Goal: Information Seeking & Learning: Learn about a topic

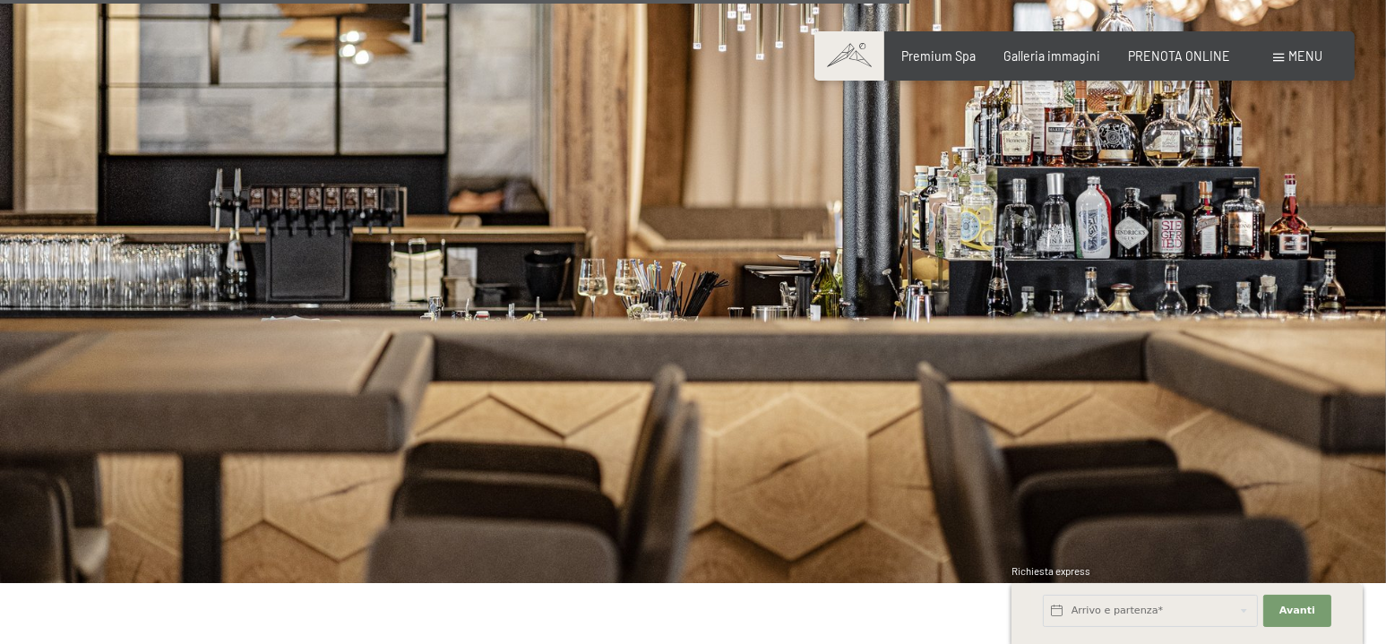
scroll to position [4570, 0]
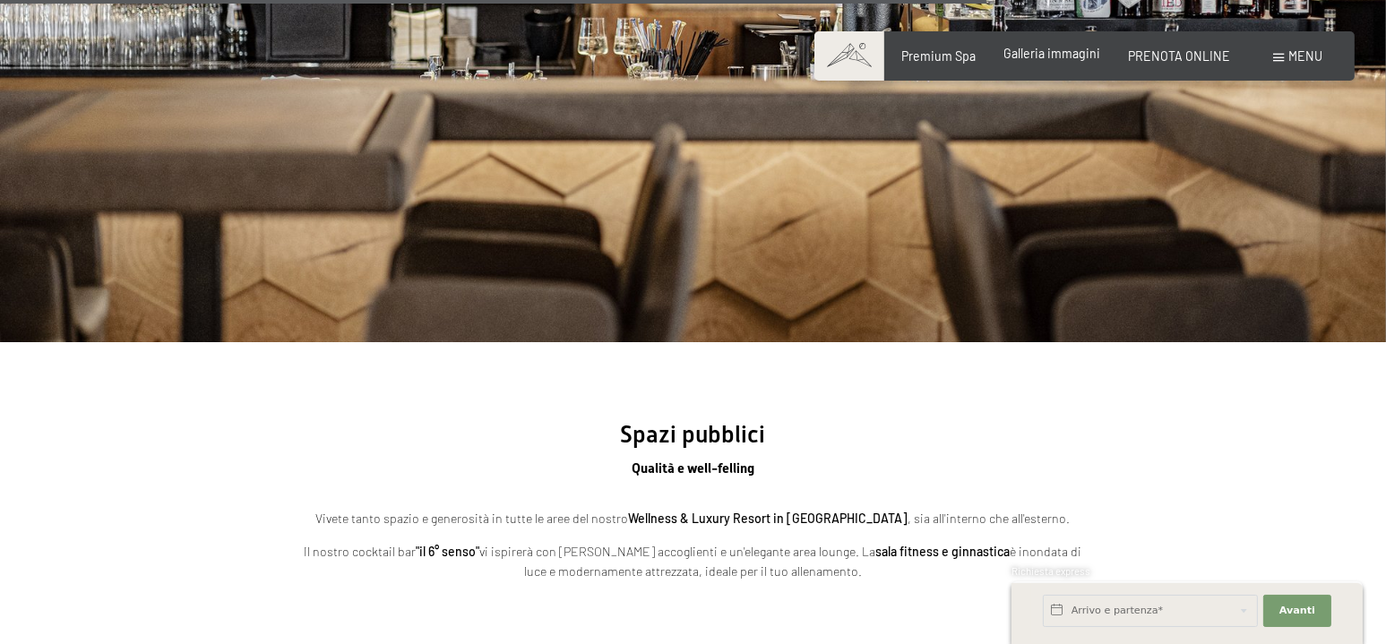
click at [1048, 59] on span "Galleria immagini" at bounding box center [1052, 53] width 97 height 15
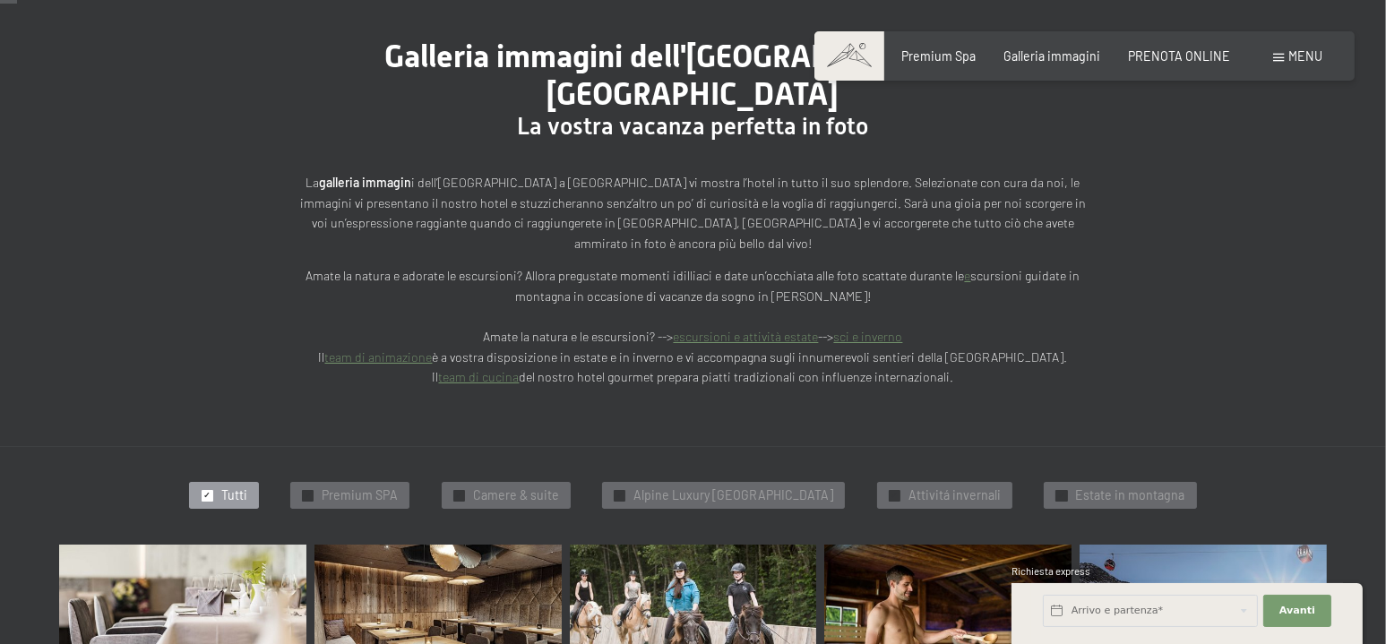
scroll to position [448, 0]
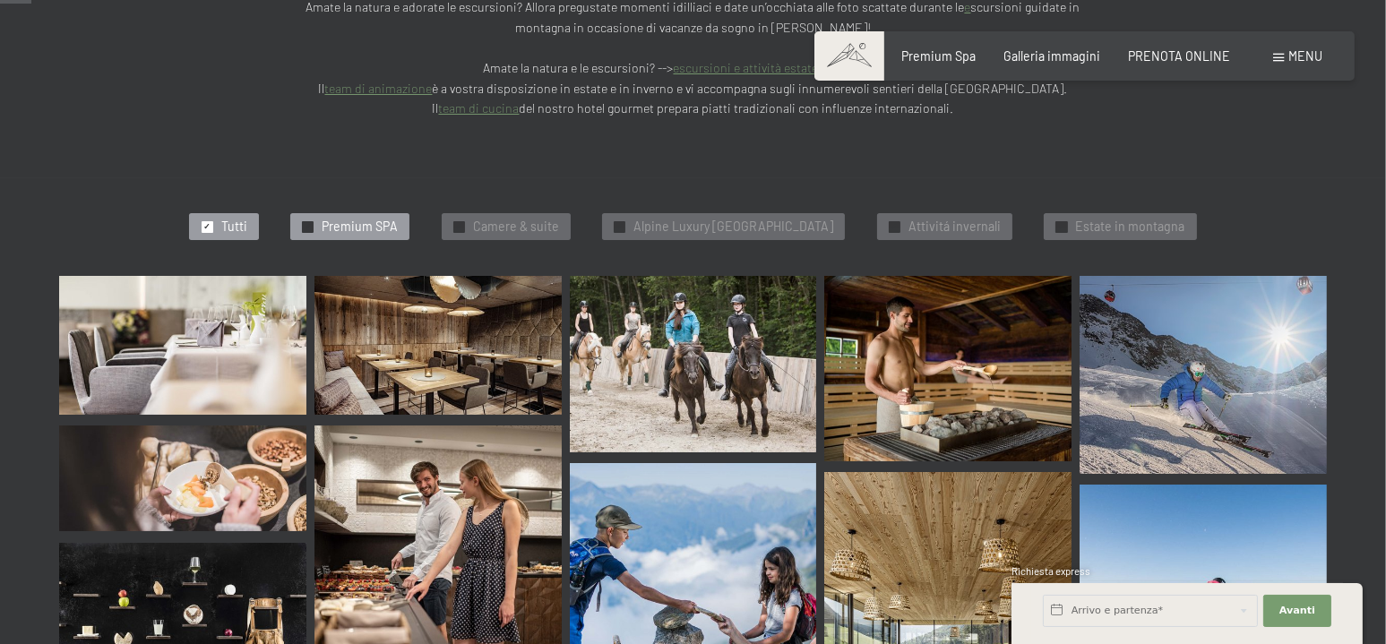
click at [342, 218] on span "Premium SPA" at bounding box center [360, 227] width 76 height 18
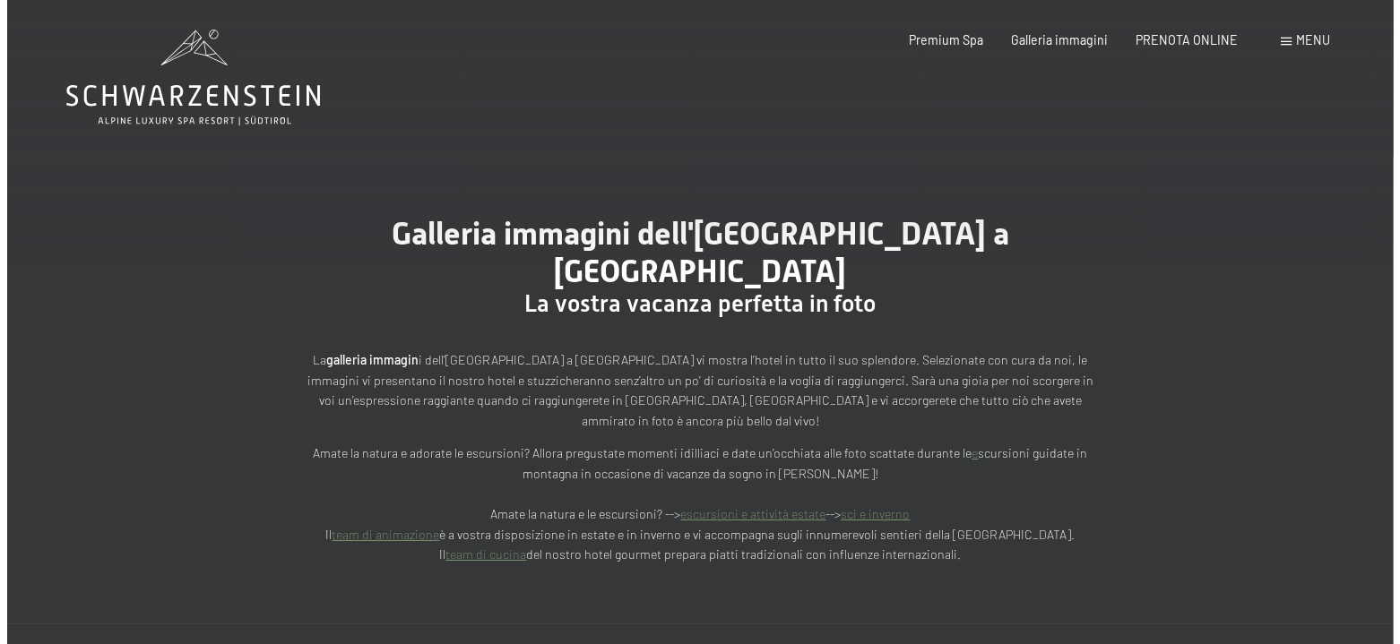
scroll to position [0, 0]
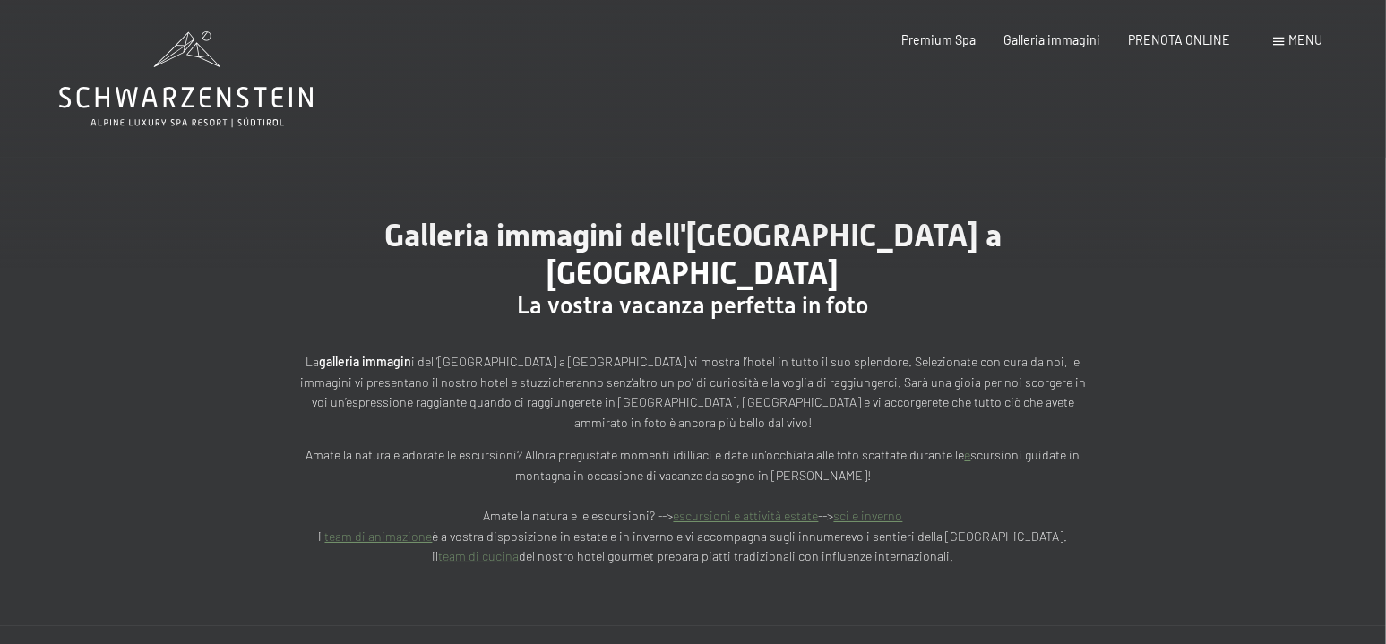
click at [1274, 41] on div "Prenotazione Richiesta Premium Spa Galleria immagini PRENOTA ONLINE Menu DE IT …" at bounding box center [1084, 40] width 477 height 18
click at [1276, 41] on span at bounding box center [1279, 42] width 11 height 8
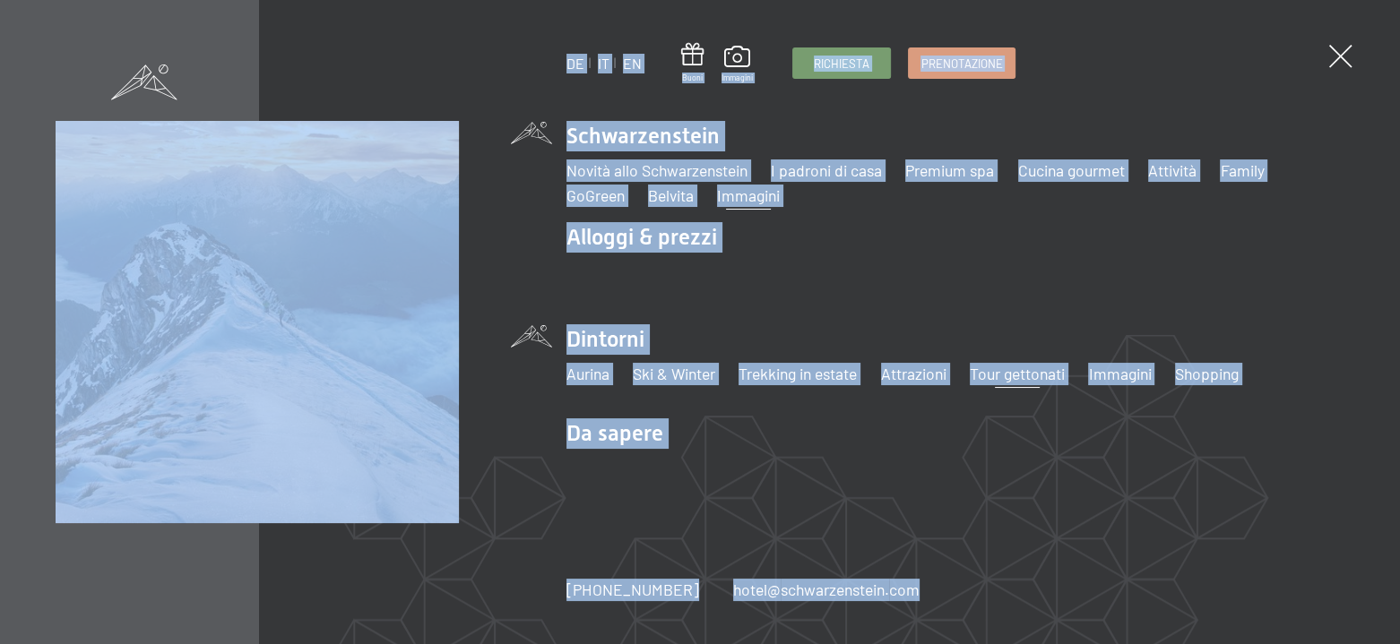
click at [1032, 380] on link "Tour gettonati" at bounding box center [1017, 374] width 95 height 20
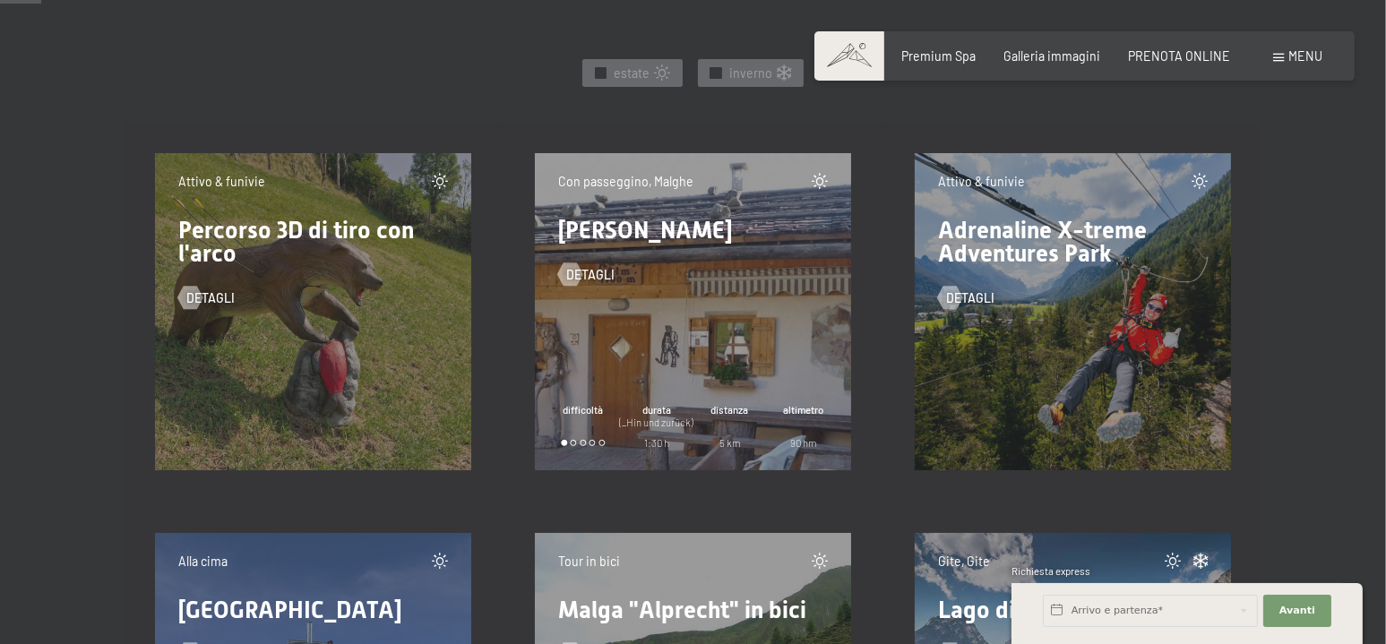
scroll to position [806, 0]
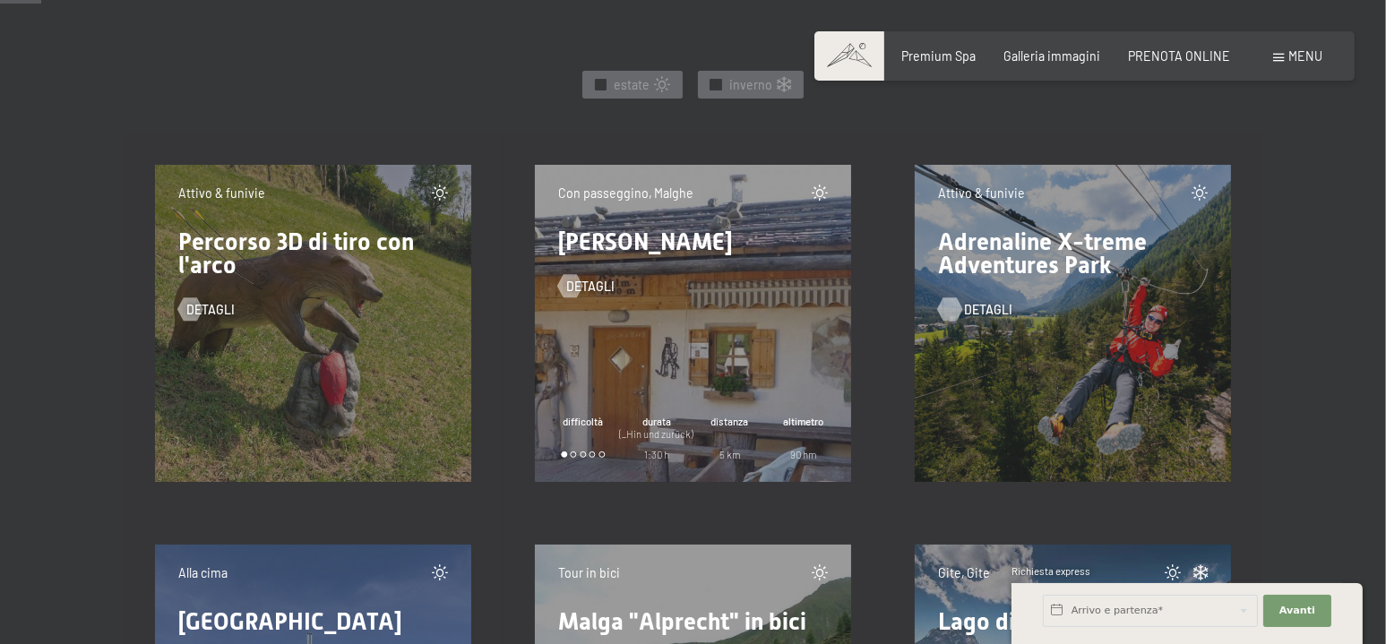
click at [970, 308] on span "detagli" at bounding box center [988, 310] width 48 height 18
click at [572, 280] on div at bounding box center [570, 285] width 13 height 23
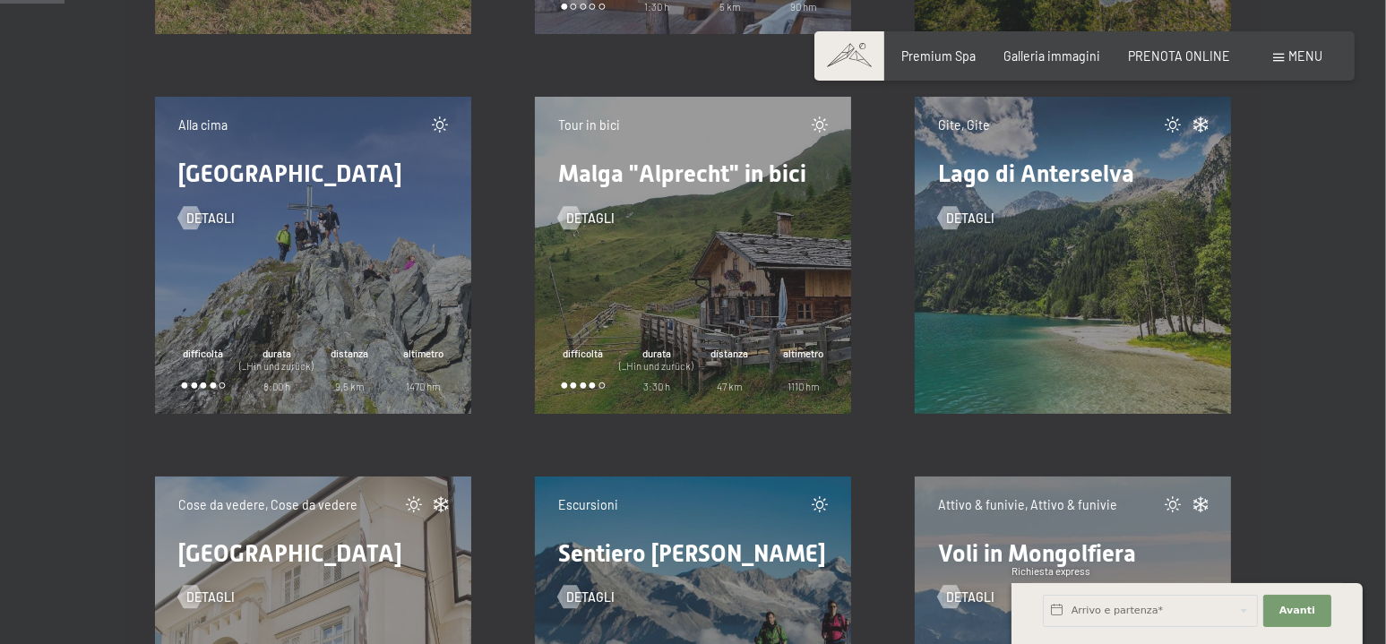
scroll to position [1344, 0]
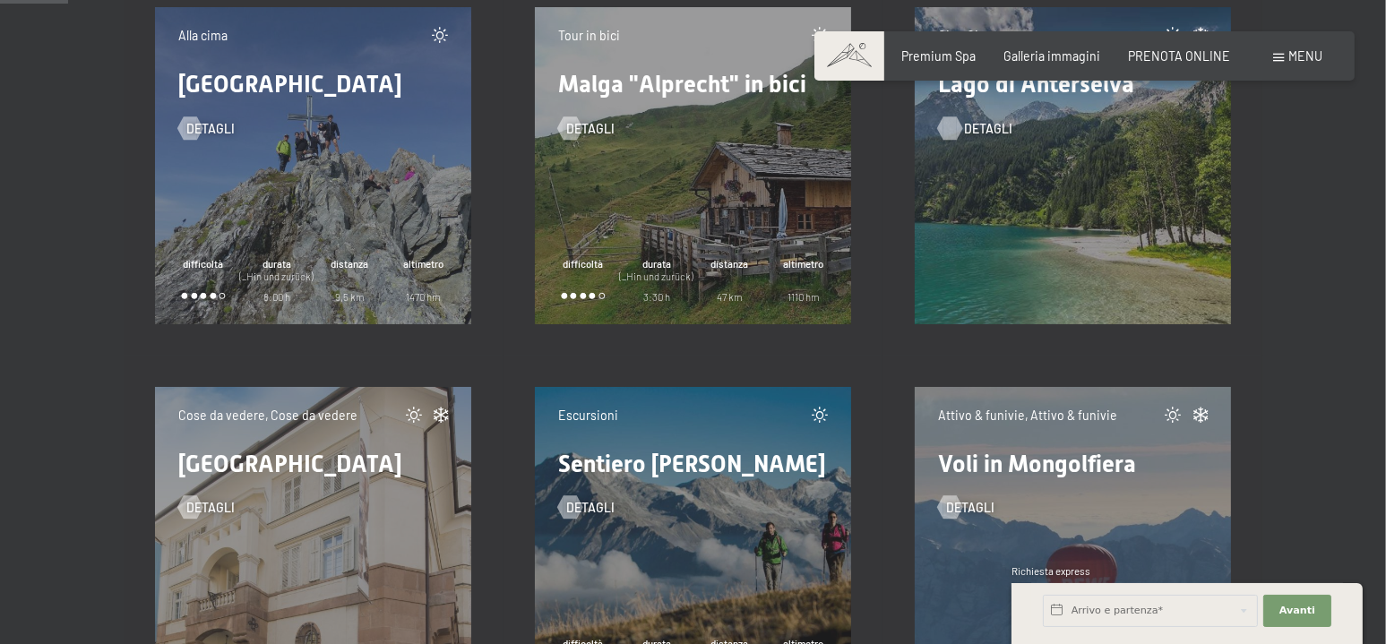
click at [970, 129] on span "detagli" at bounding box center [988, 129] width 48 height 18
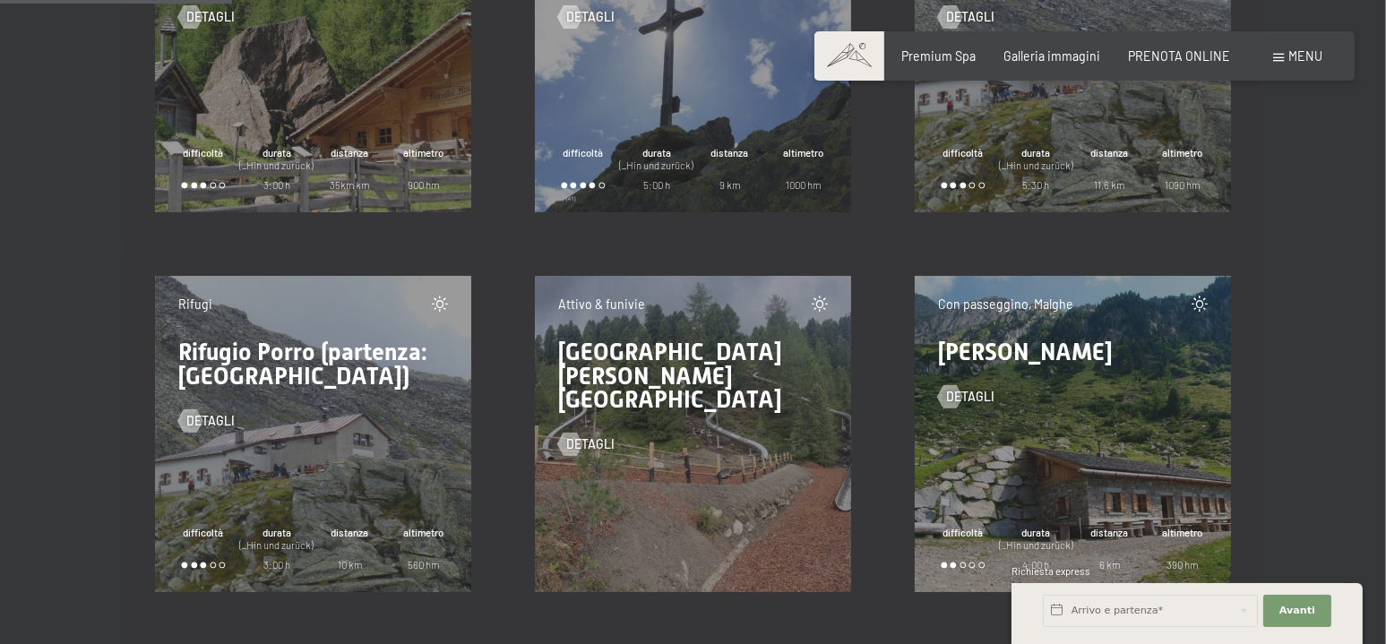
scroll to position [4570, 0]
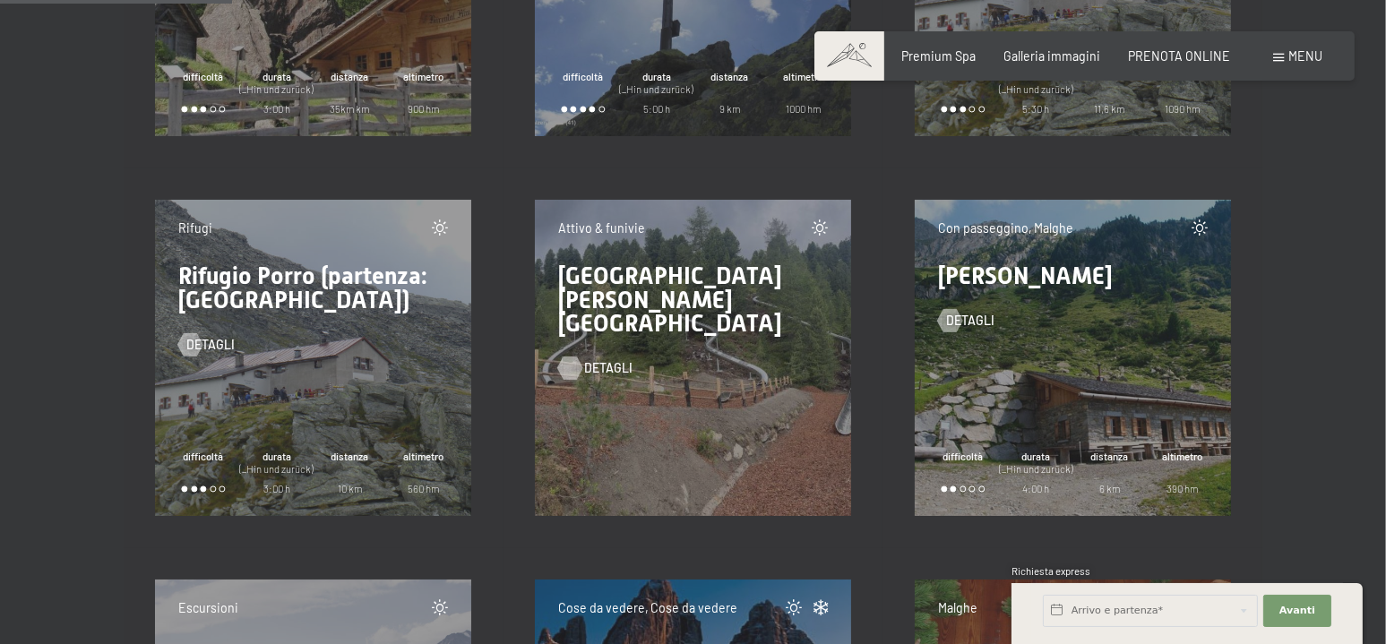
click at [589, 359] on span "detagli" at bounding box center [608, 368] width 48 height 18
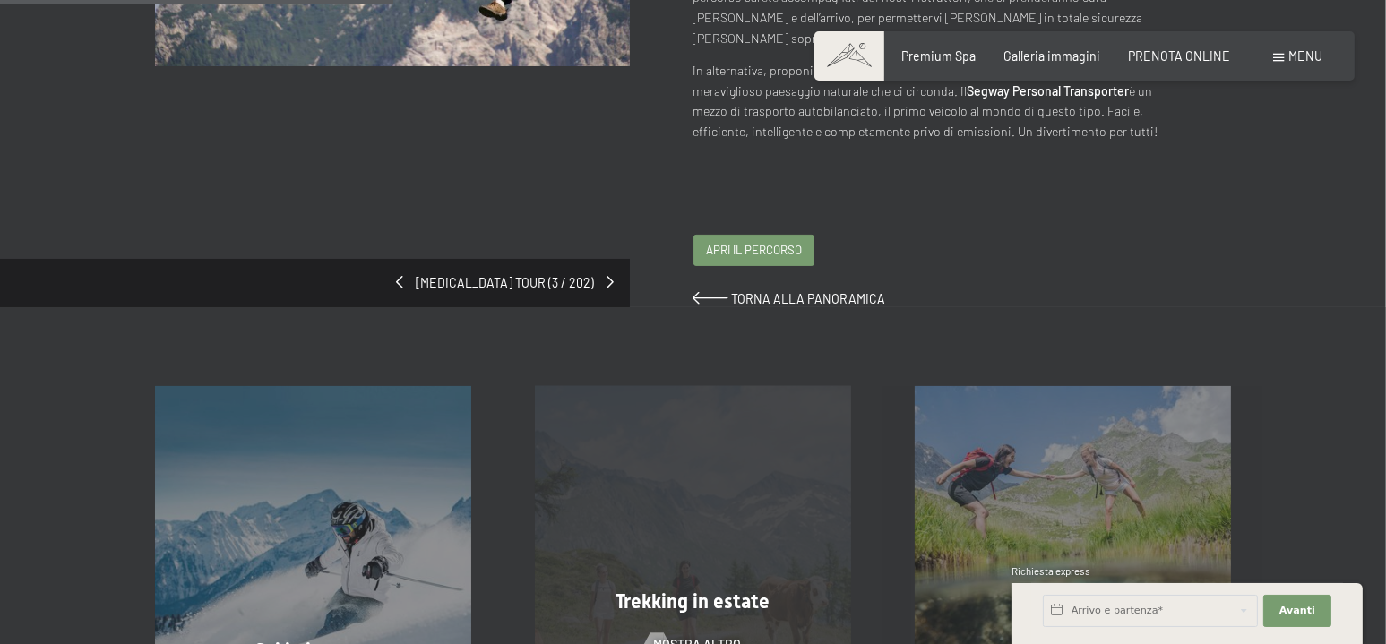
scroll to position [358, 0]
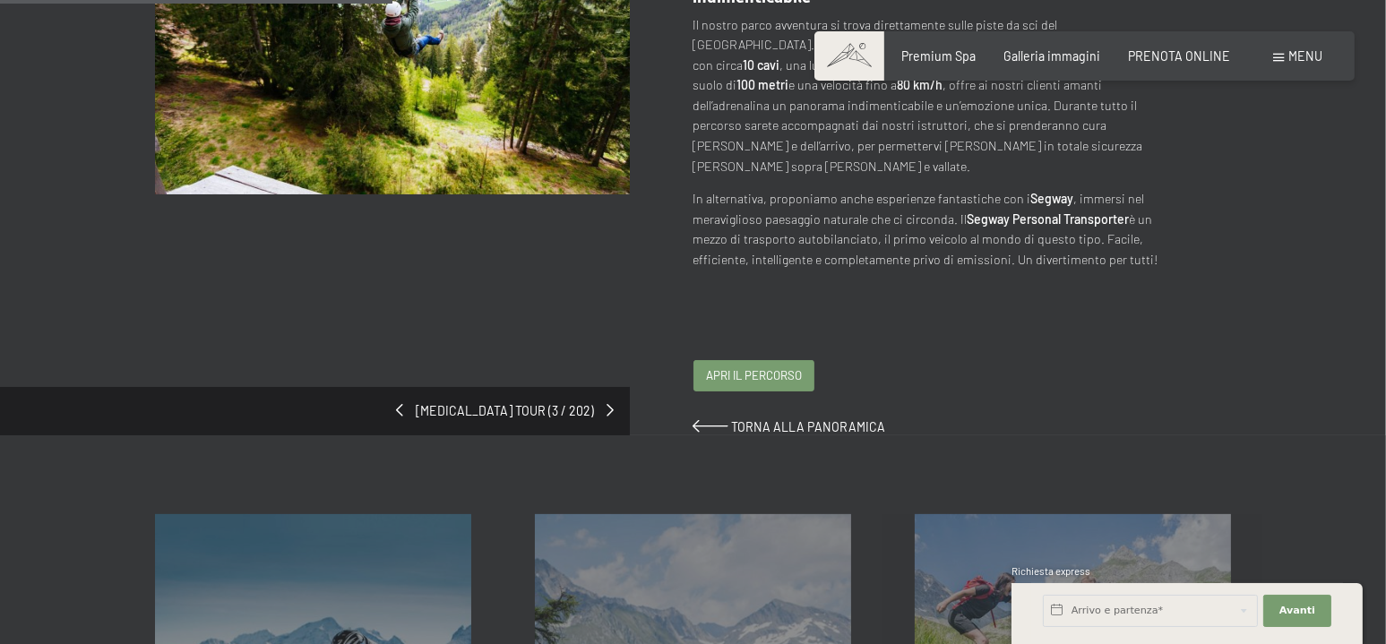
click at [752, 367] on span "Apri il percorso" at bounding box center [754, 375] width 96 height 16
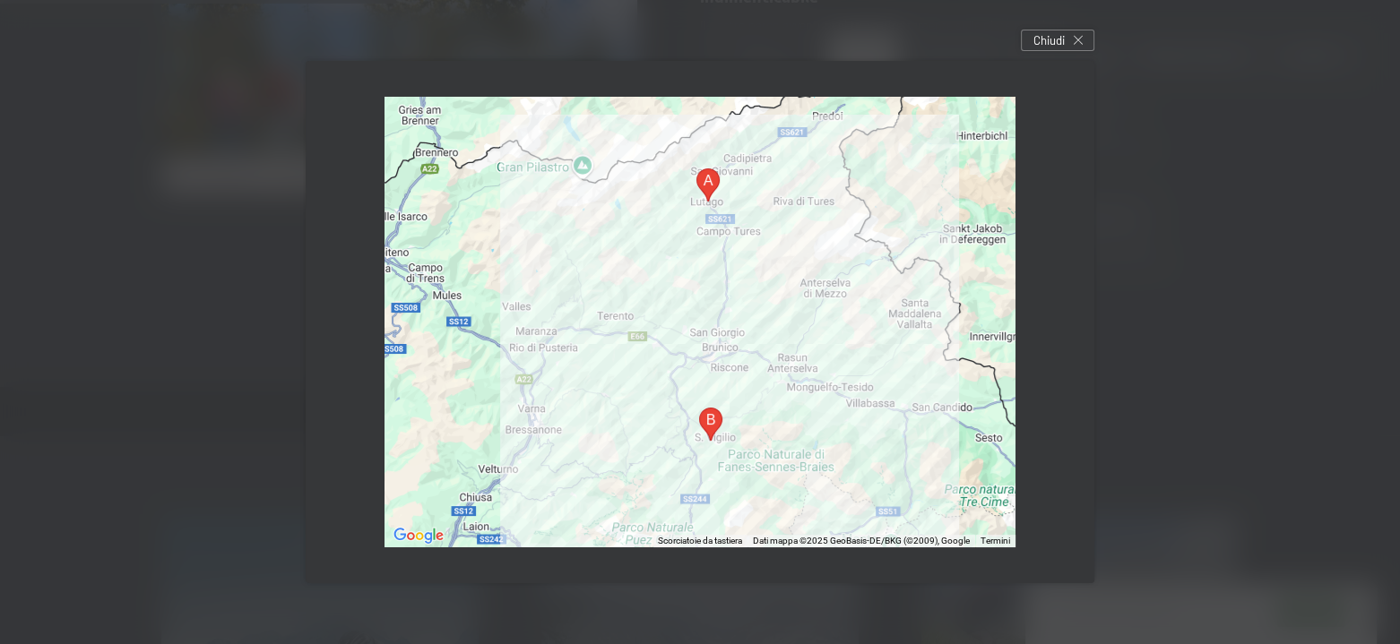
drag, startPoint x: 1044, startPoint y: 42, endPoint x: 1004, endPoint y: 94, distance: 65.2
click at [1044, 41] on span "Chiudi" at bounding box center [1048, 40] width 31 height 16
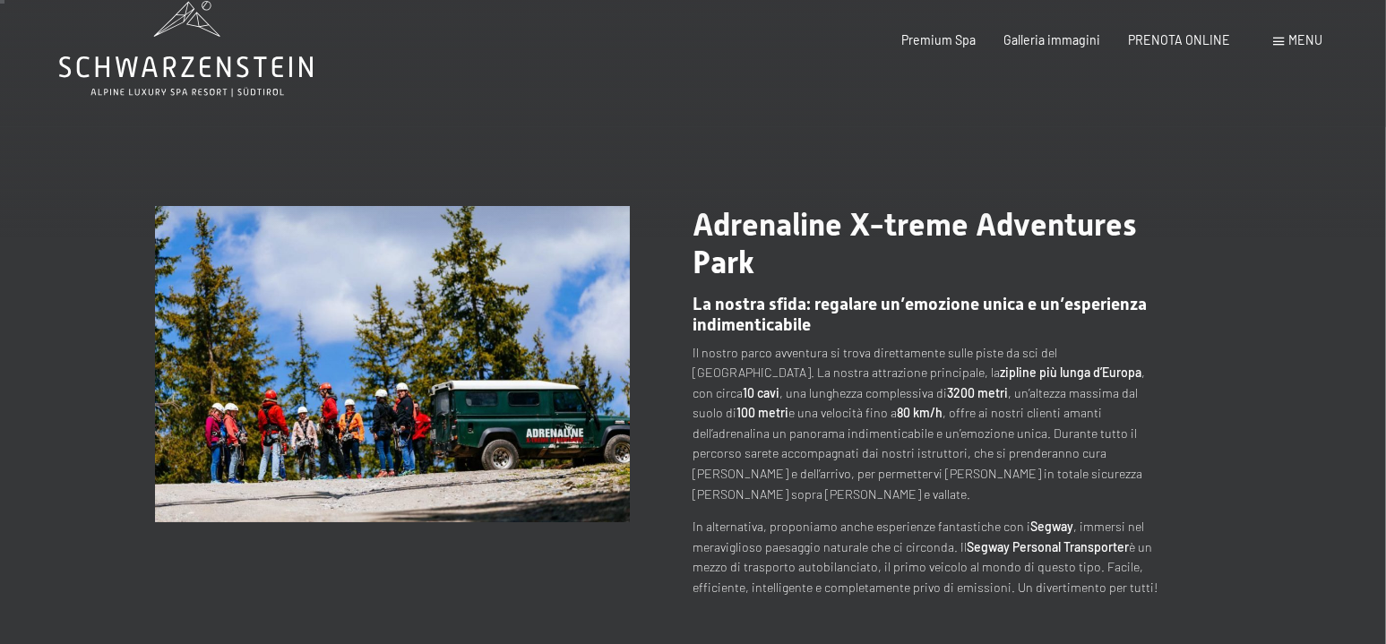
scroll to position [0, 0]
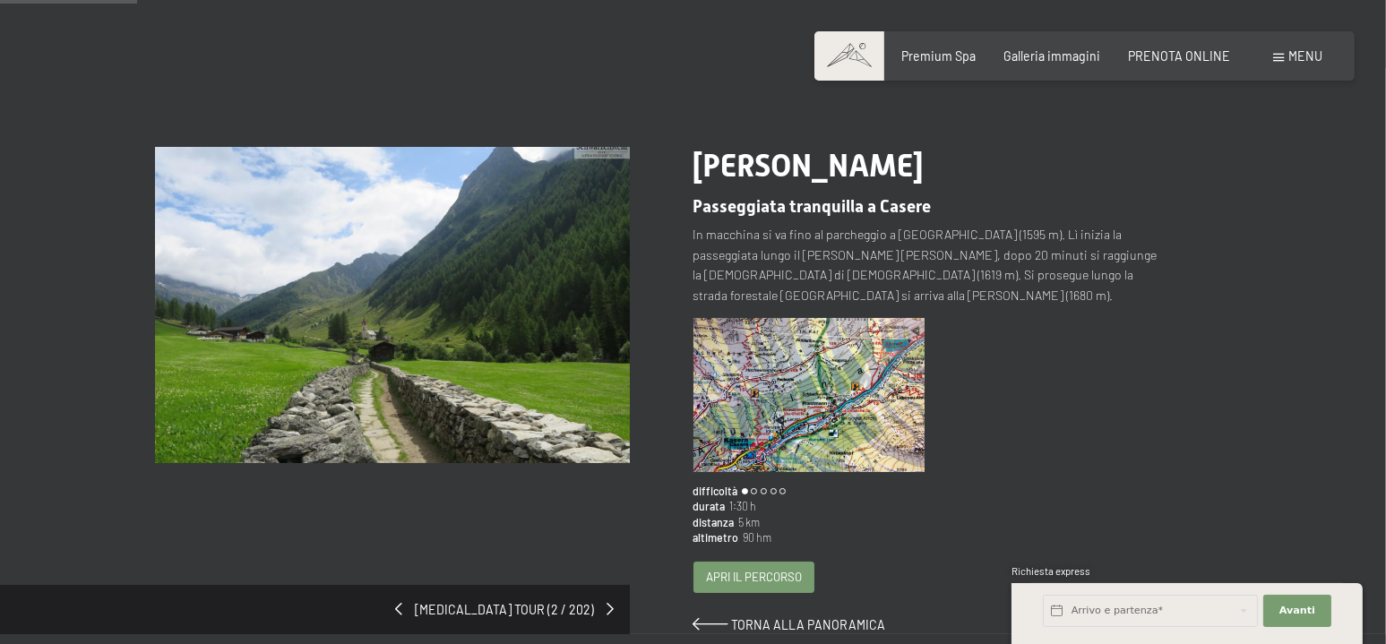
scroll to position [269, 0]
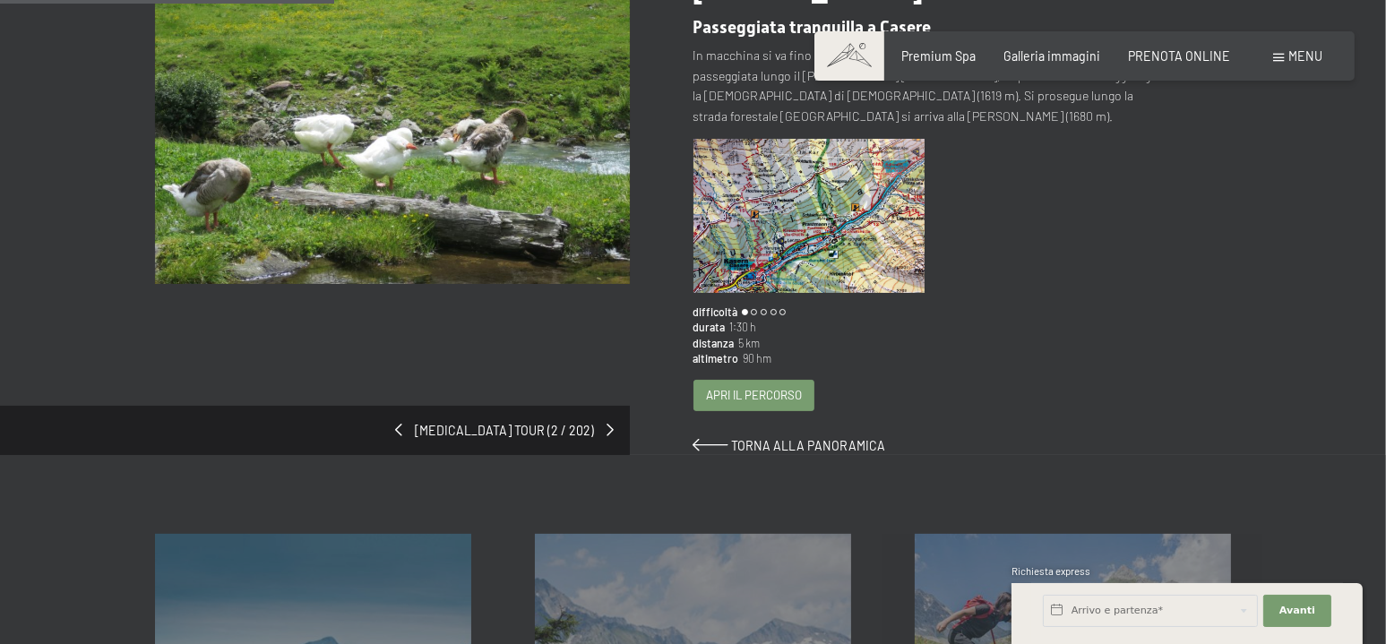
click at [772, 387] on span "Apri il percorso" at bounding box center [754, 395] width 96 height 16
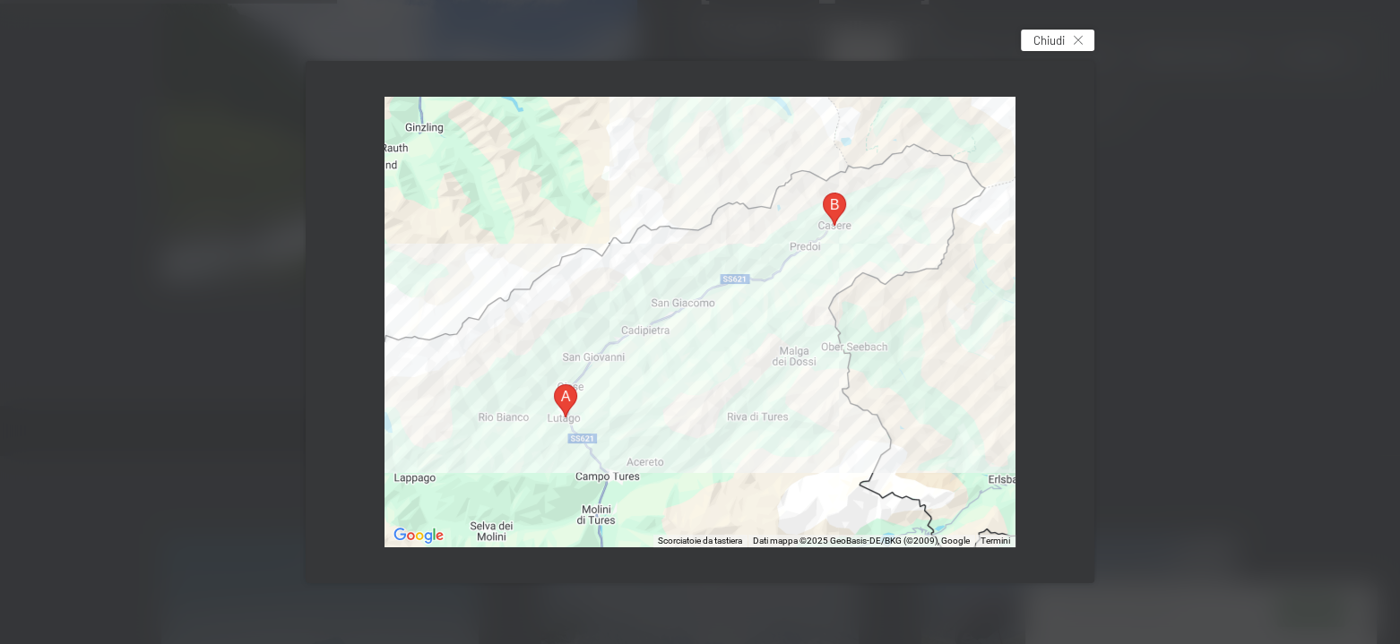
click at [1061, 42] on span "Chiudi" at bounding box center [1048, 40] width 31 height 16
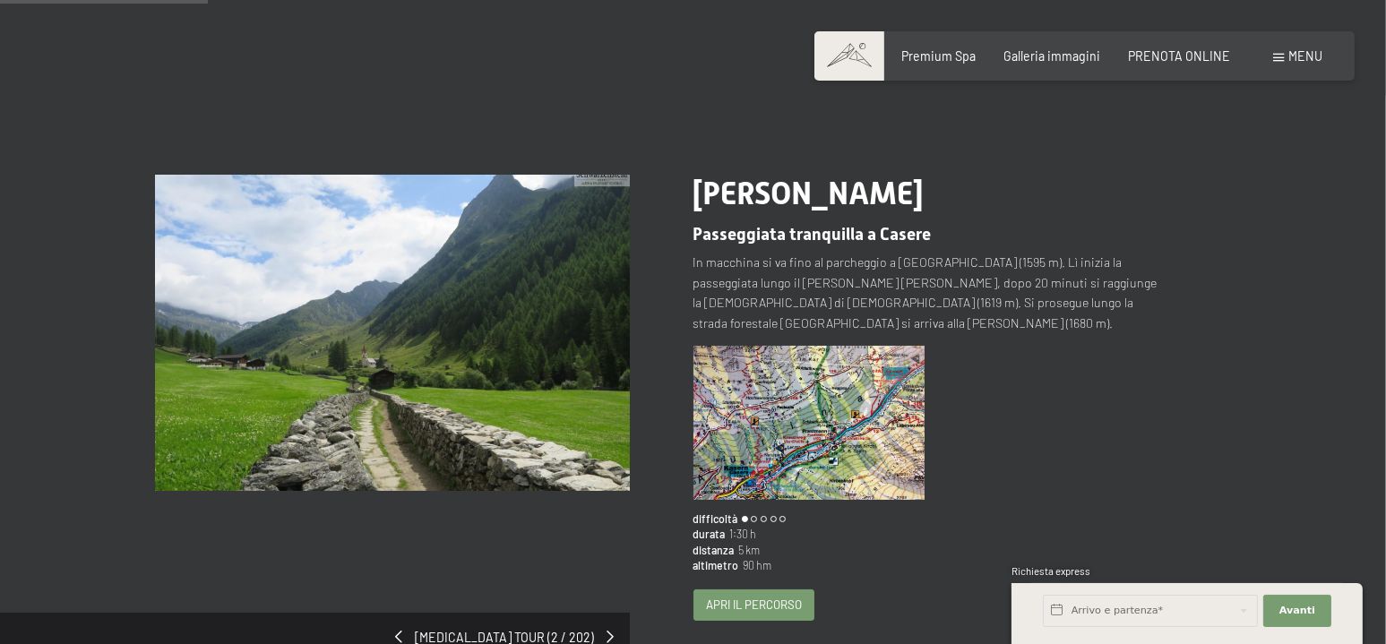
scroll to position [0, 0]
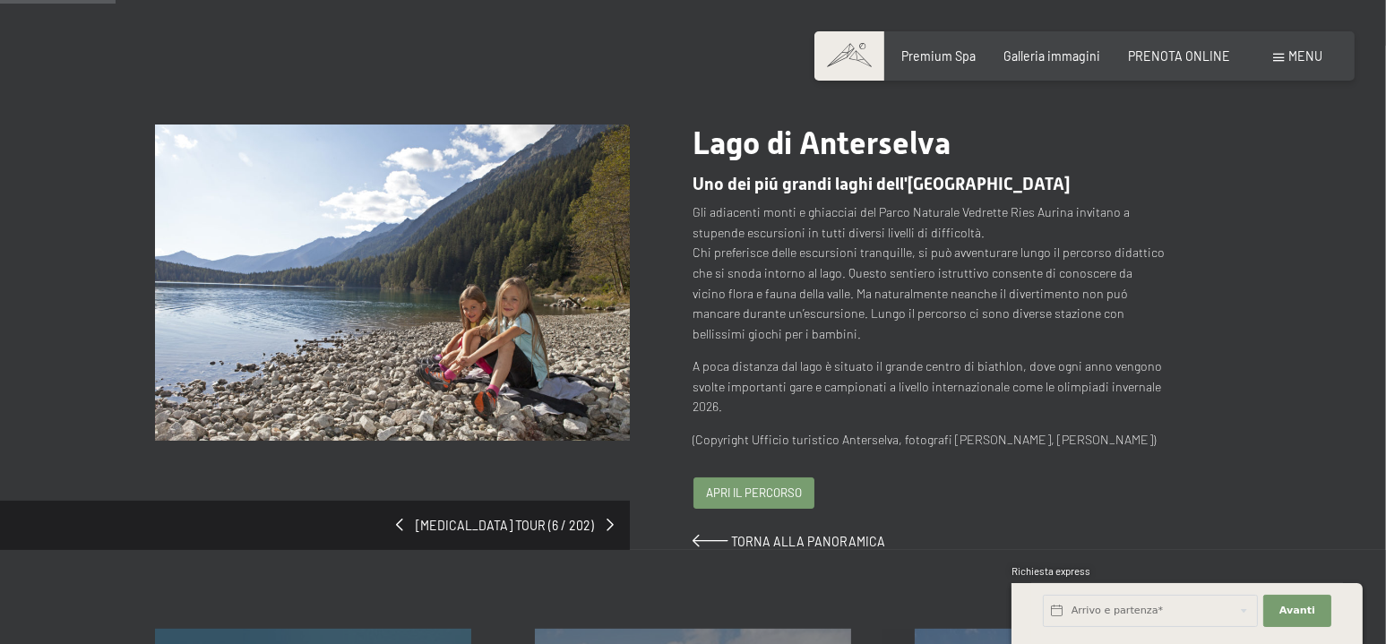
scroll to position [90, 0]
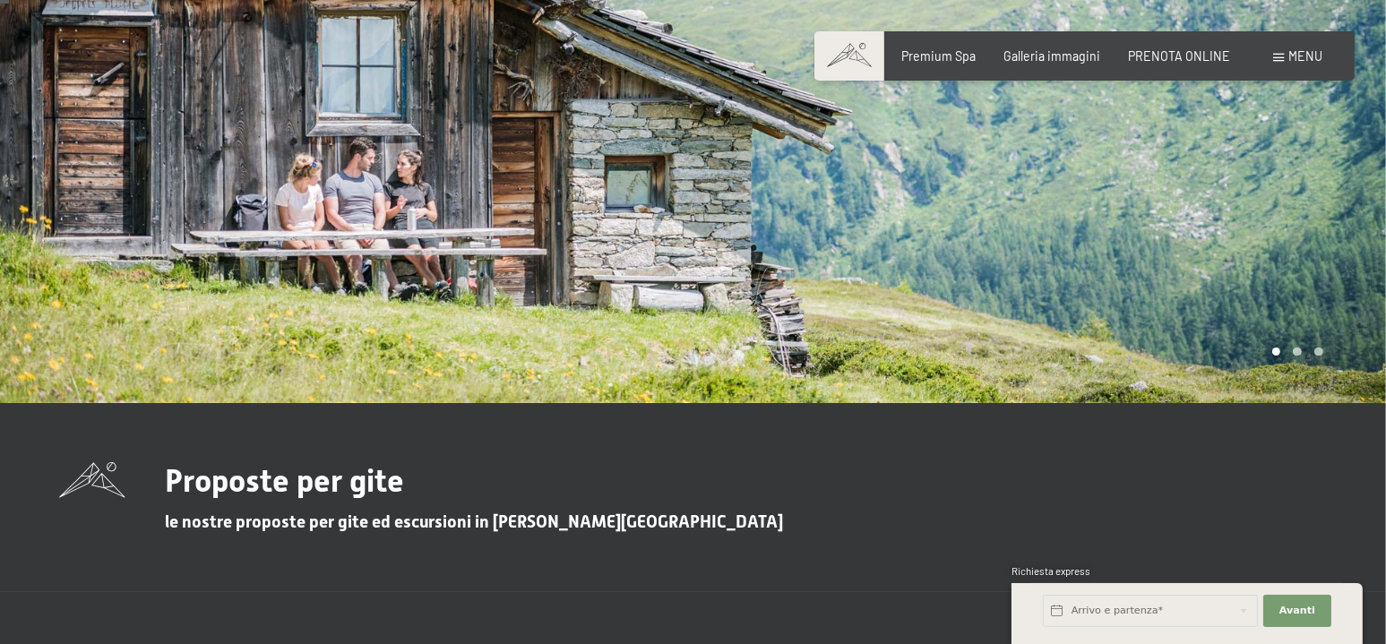
click at [1361, 143] on div at bounding box center [1041, 112] width 694 height 582
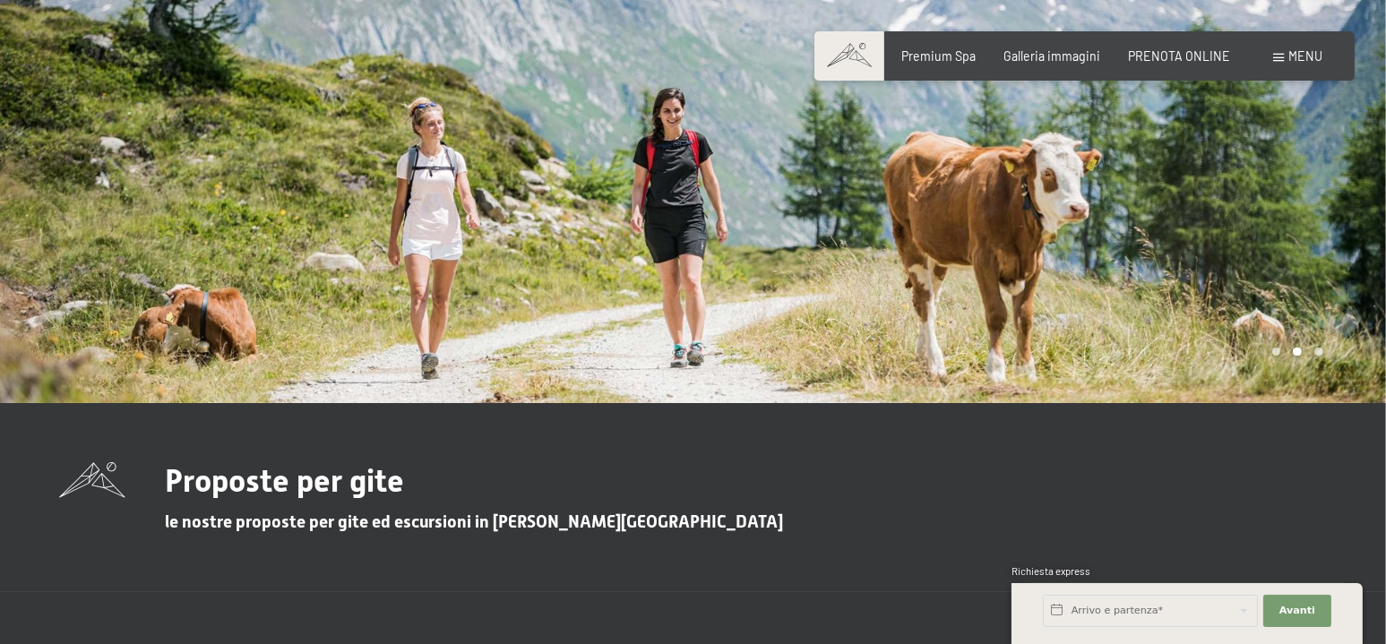
click at [1361, 169] on div at bounding box center [1041, 112] width 694 height 582
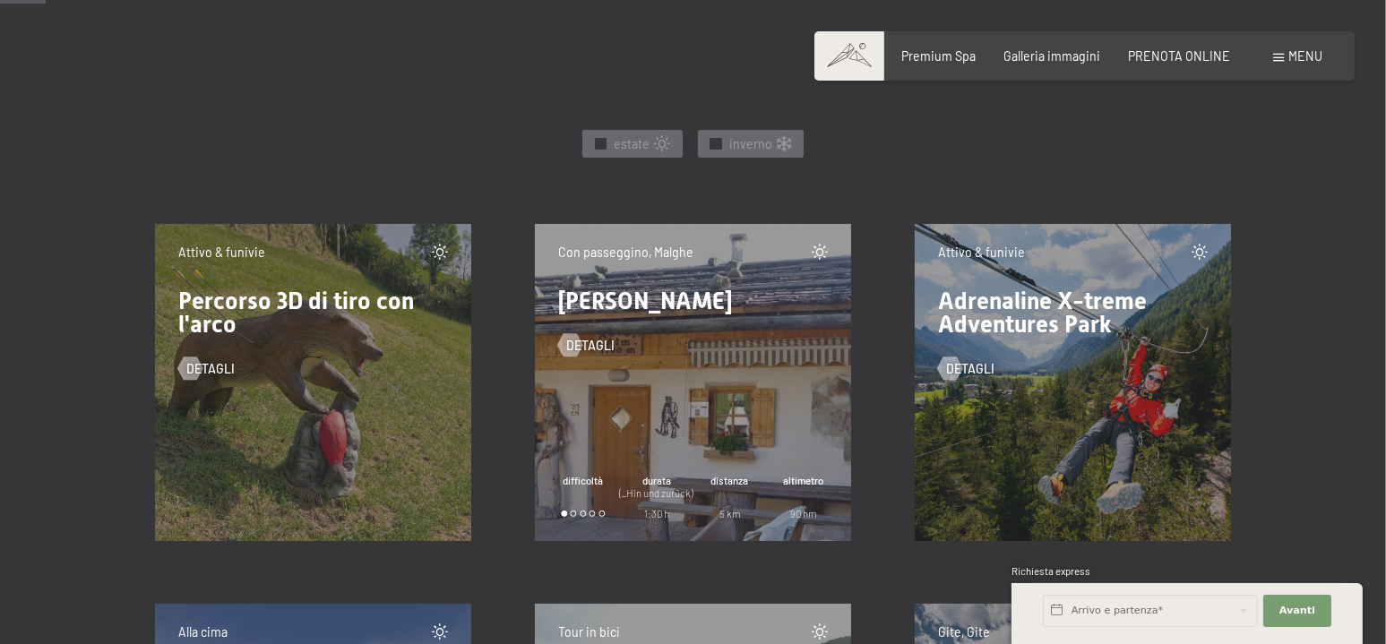
scroll to position [896, 0]
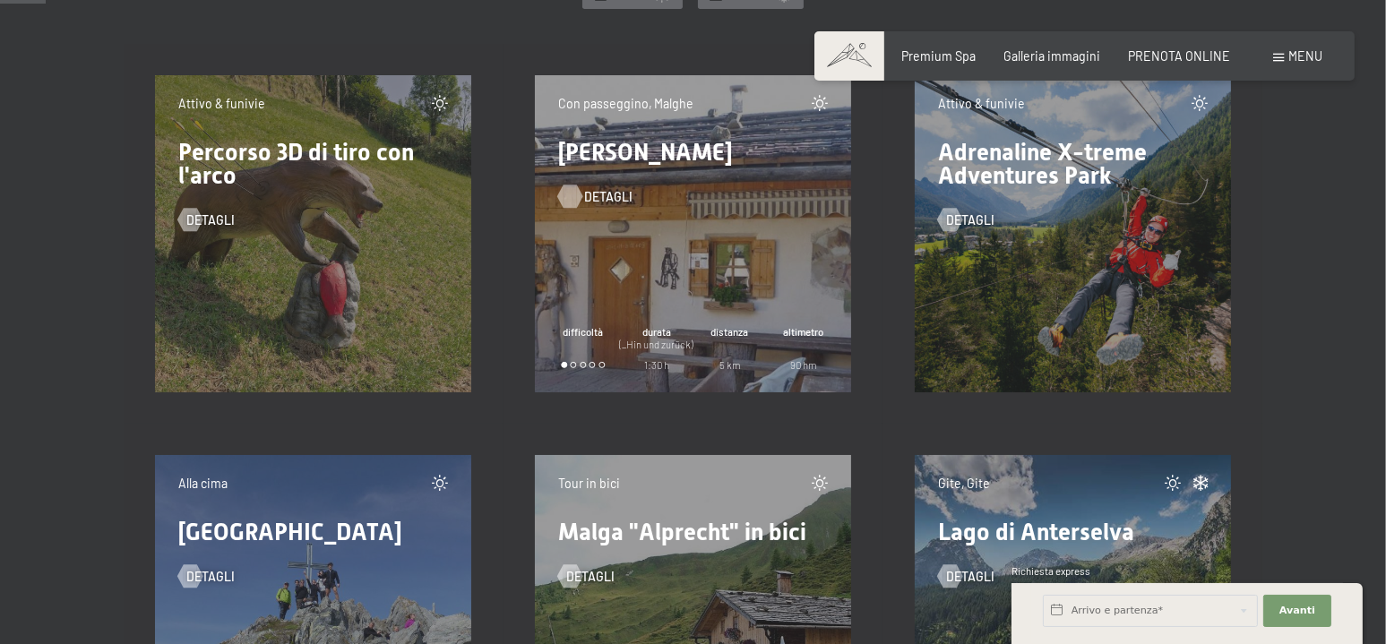
click at [586, 194] on span "detagli" at bounding box center [608, 197] width 48 height 18
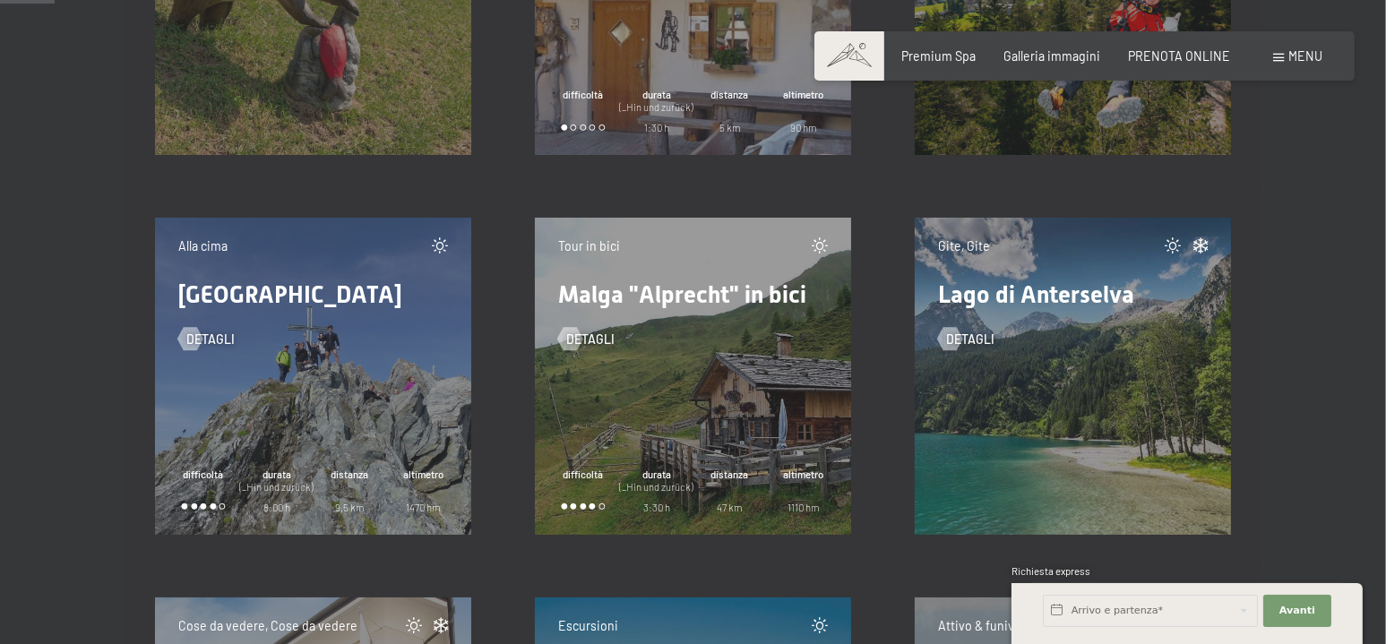
scroll to position [1165, 0]
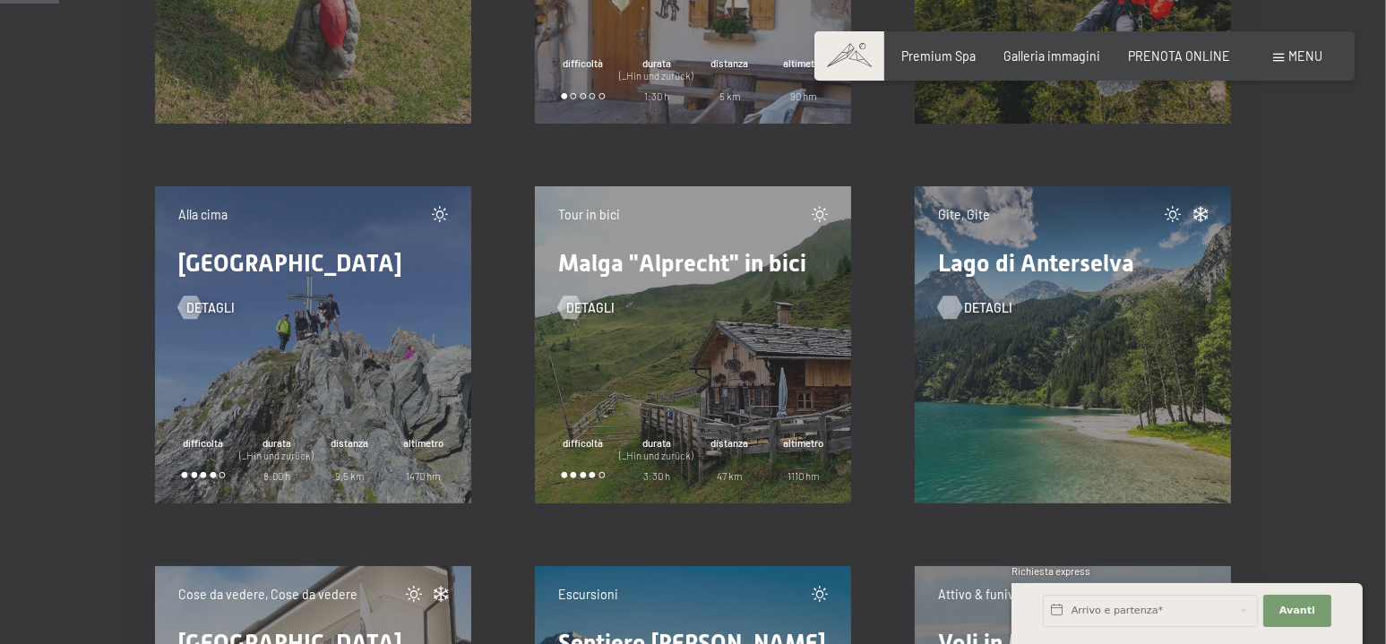
click at [975, 309] on span "detagli" at bounding box center [988, 308] width 48 height 18
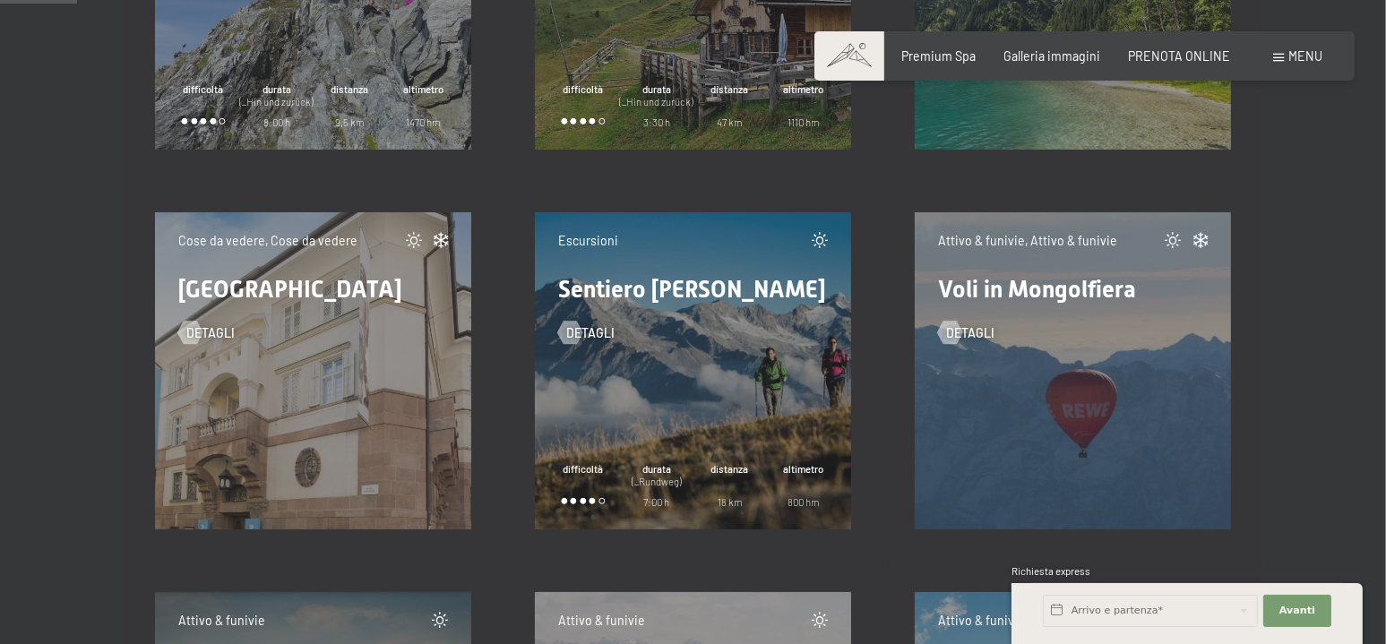
scroll to position [1523, 0]
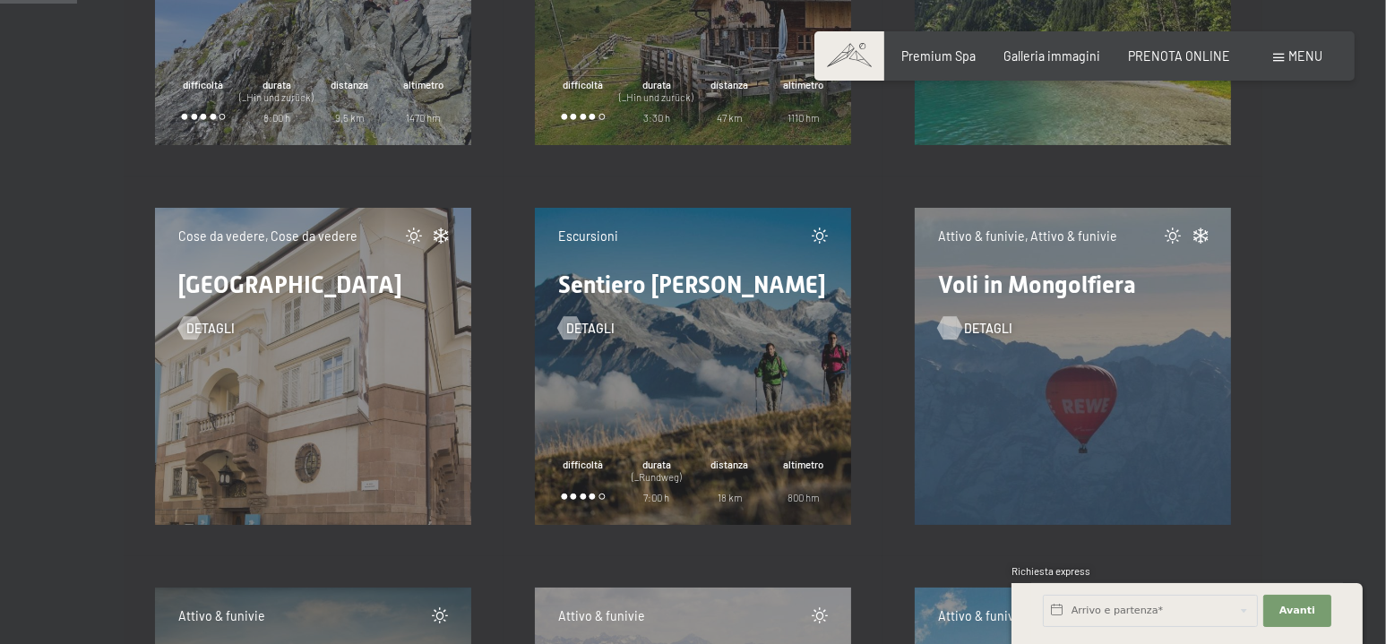
click at [957, 329] on div at bounding box center [950, 328] width 13 height 23
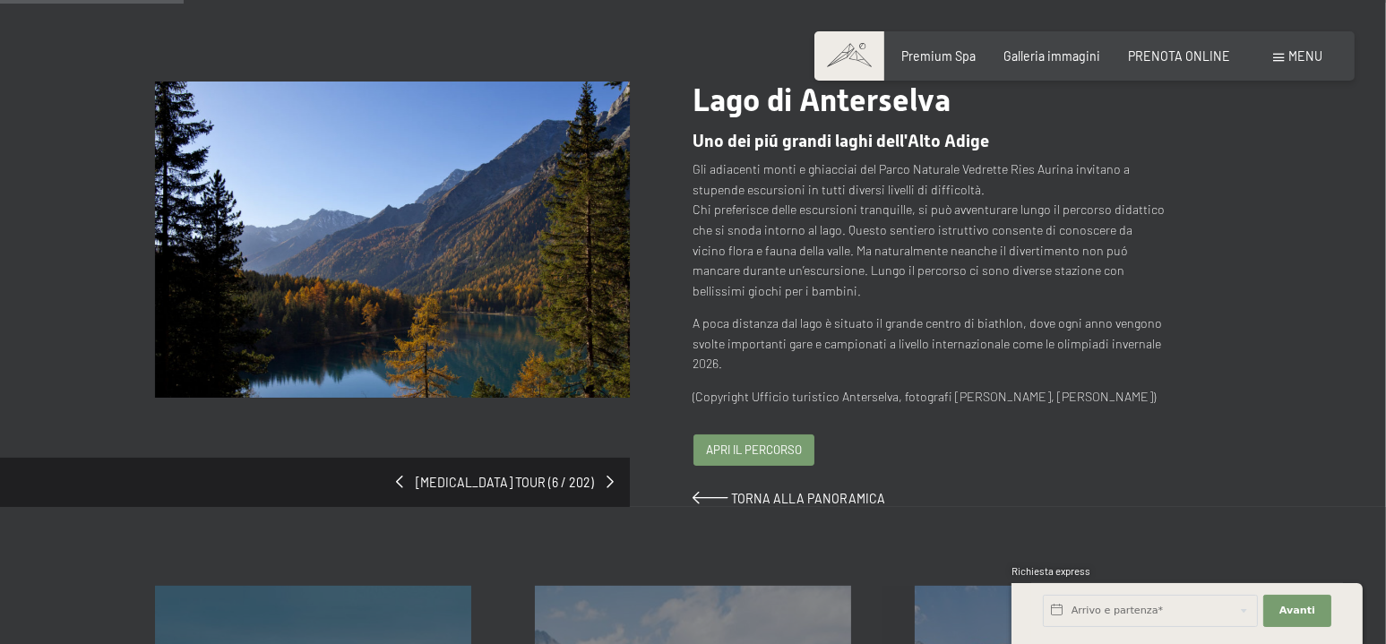
scroll to position [179, 0]
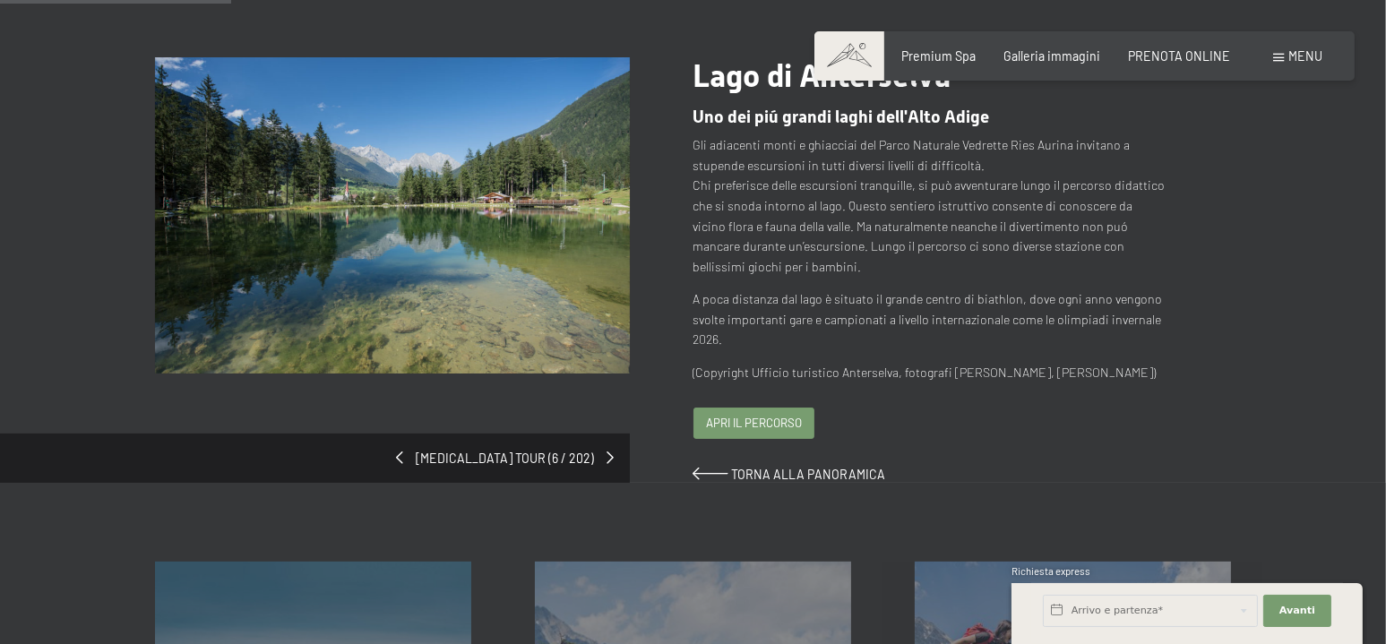
click at [776, 413] on div "Apri il percorso" at bounding box center [753, 424] width 119 height 30
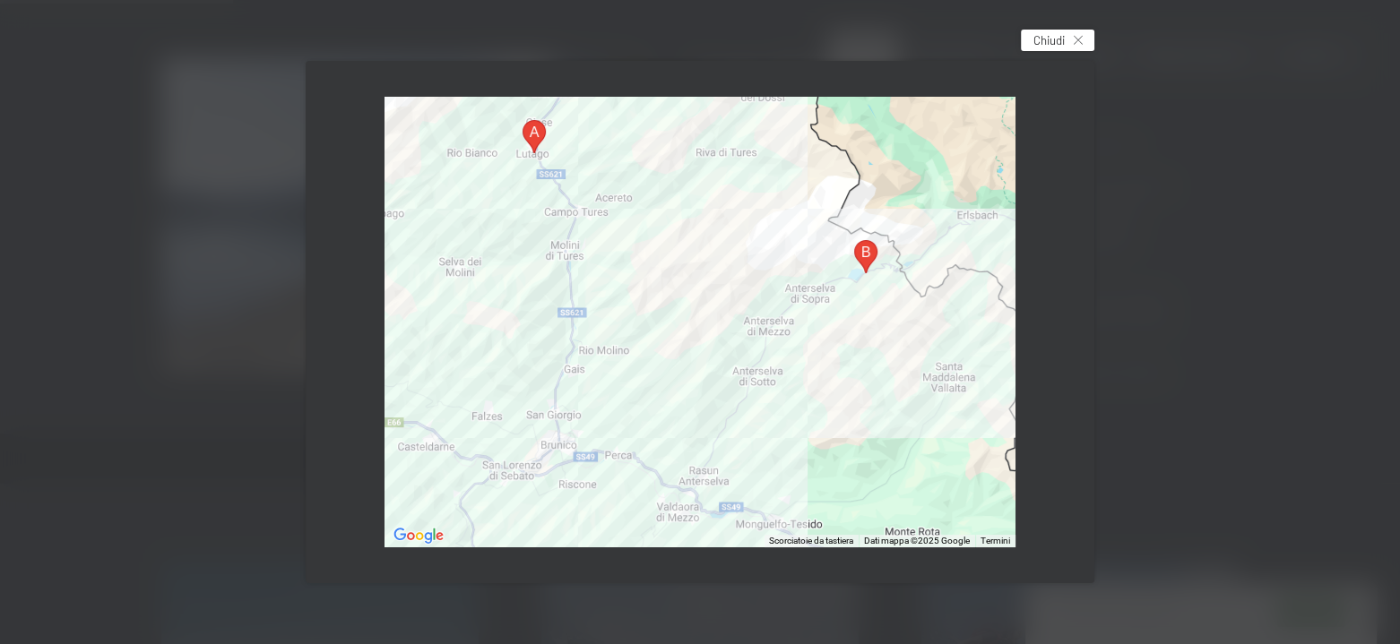
click at [1068, 42] on div "Chiudi" at bounding box center [1057, 41] width 73 height 22
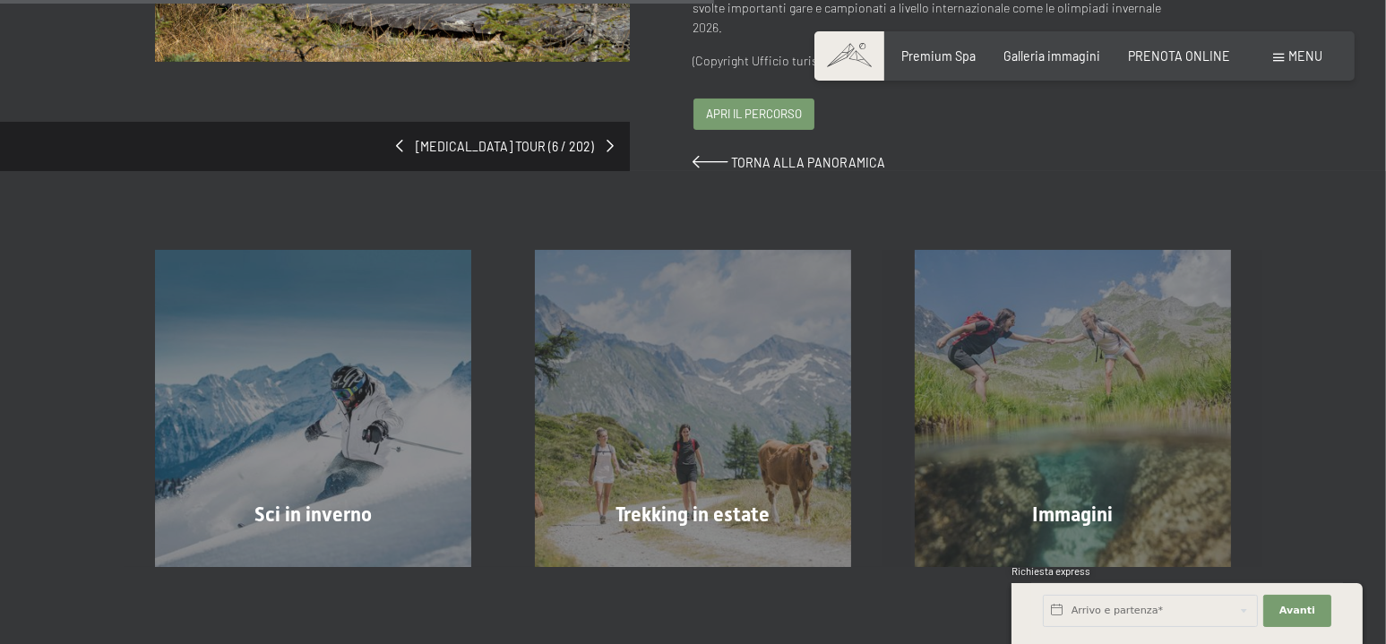
scroll to position [358, 0]
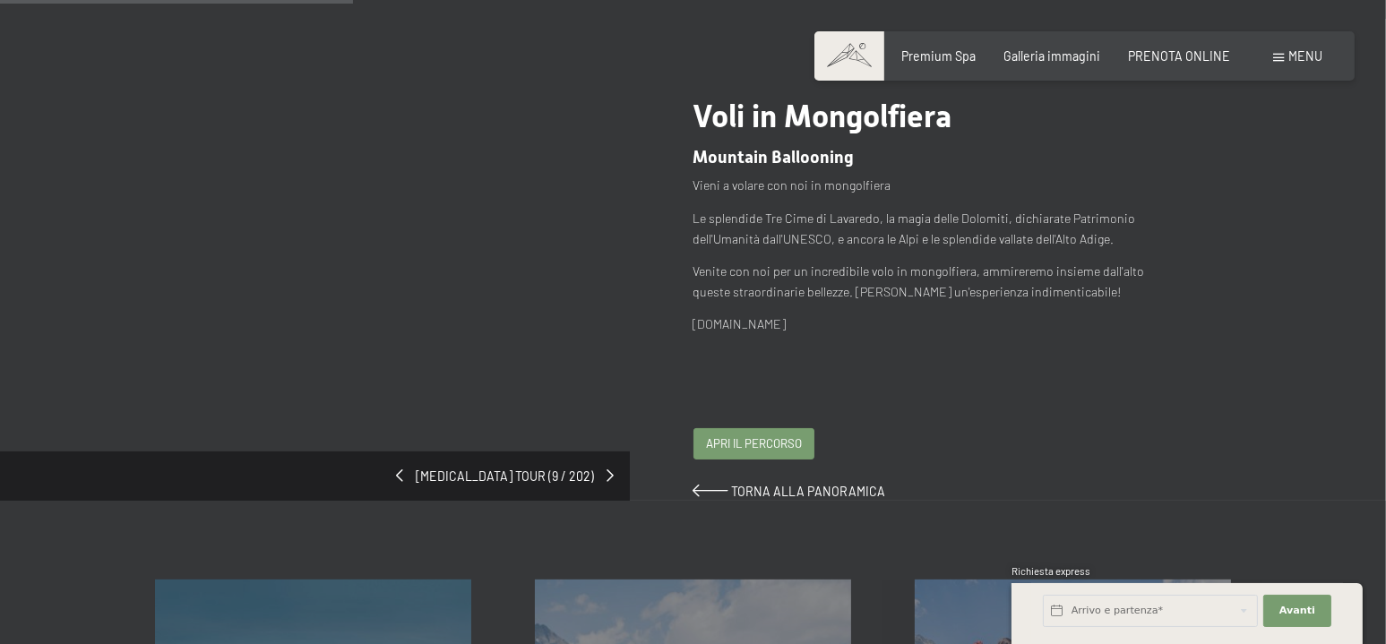
scroll to position [269, 0]
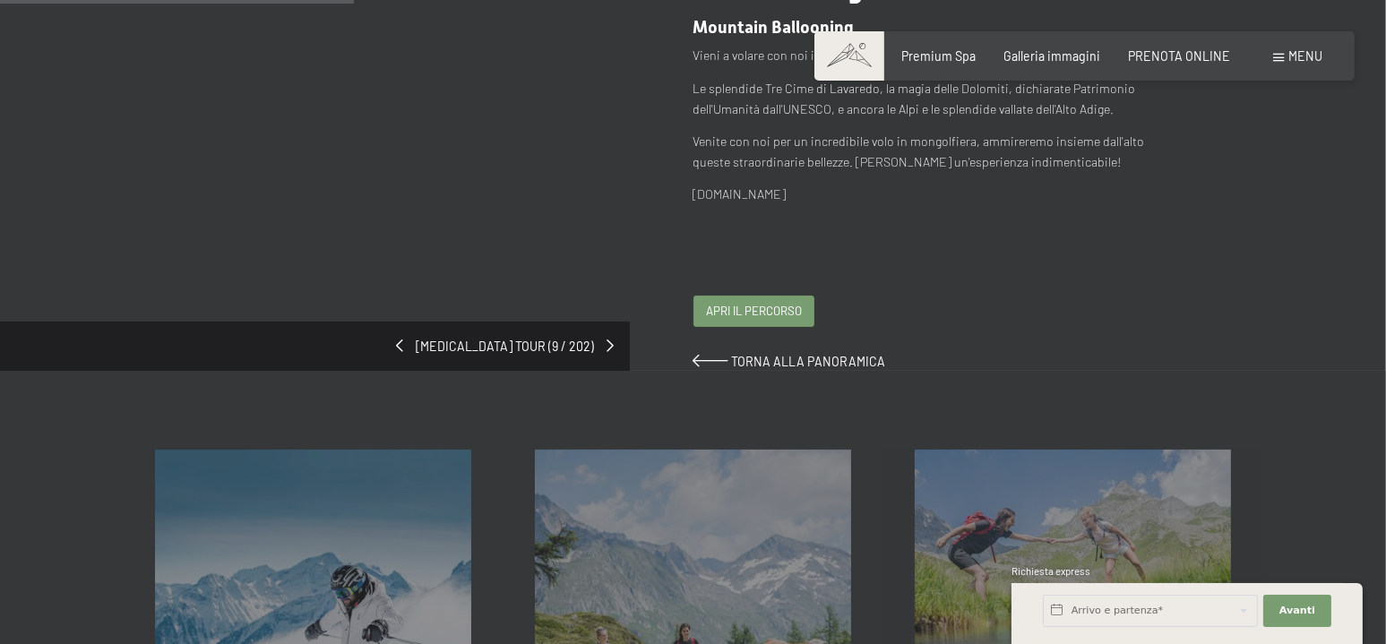
click at [740, 303] on span "Apri il percorso" at bounding box center [754, 311] width 96 height 16
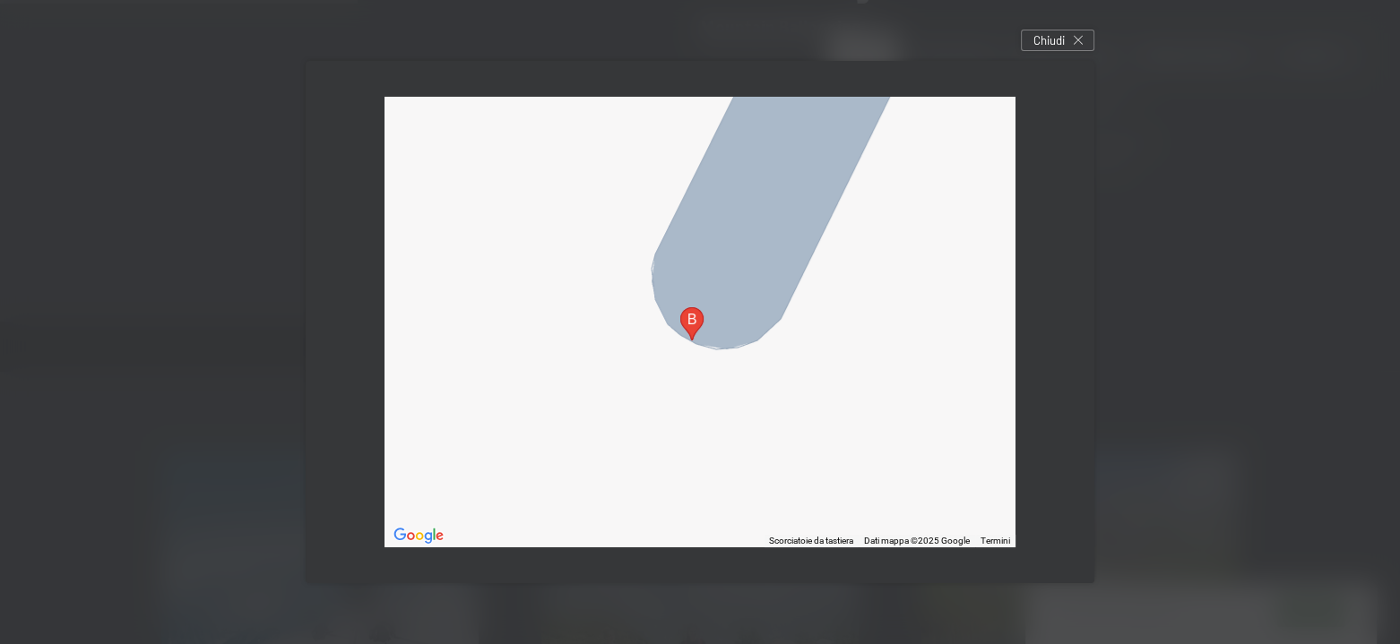
click at [701, 323] on img "Via del Paese, 11, 39030 Lutago BZ, Italia" at bounding box center [692, 323] width 38 height 47
click at [749, 241] on button "Chiudi" at bounding box center [727, 262] width 43 height 43
click at [1057, 37] on span "Chiudi" at bounding box center [1048, 40] width 31 height 16
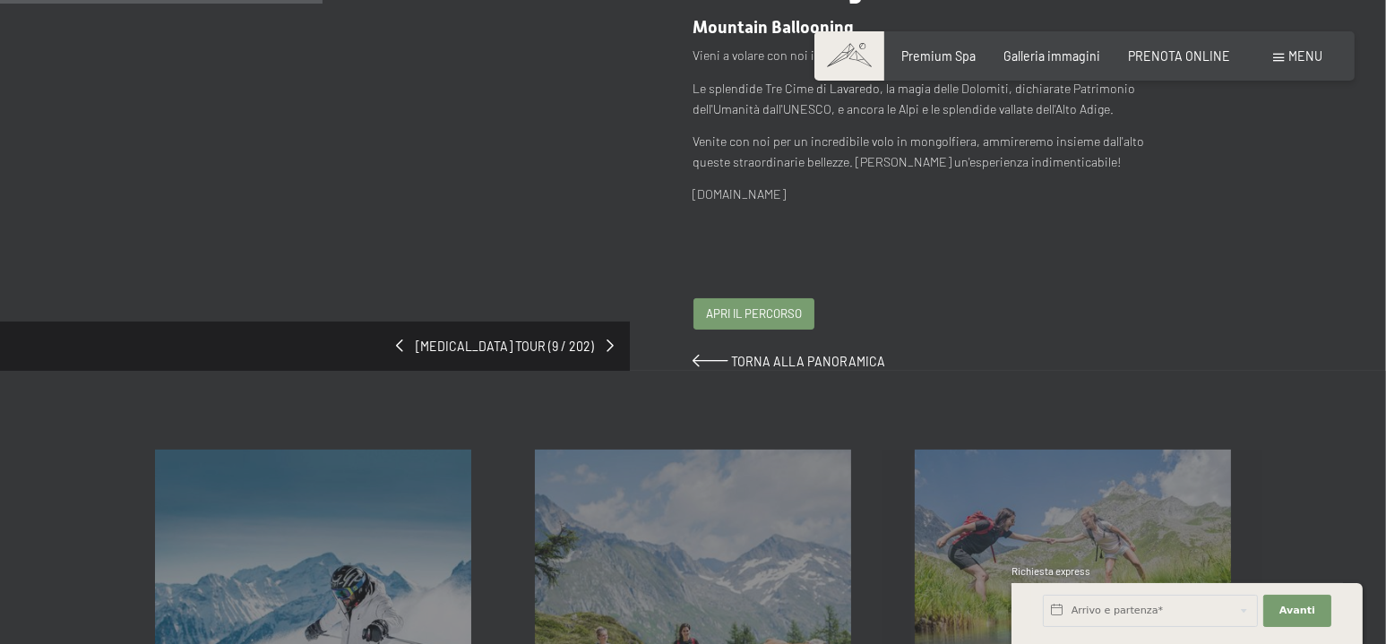
scroll to position [179, 0]
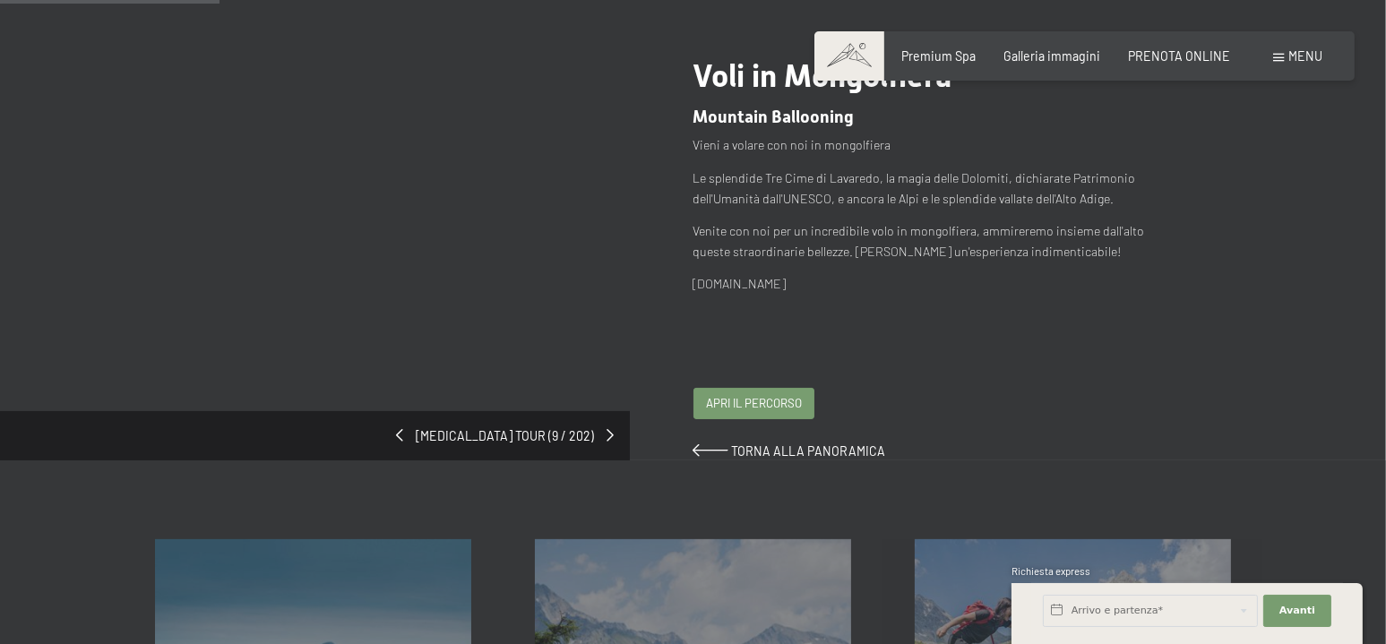
click at [818, 284] on p "[DOMAIN_NAME]" at bounding box center [931, 284] width 475 height 21
drag, startPoint x: 694, startPoint y: 287, endPoint x: 857, endPoint y: 289, distance: 162.2
click at [857, 289] on p "[DOMAIN_NAME]" at bounding box center [931, 284] width 475 height 21
copy p "[DOMAIN_NAME]"
